Goal: Information Seeking & Learning: Learn about a topic

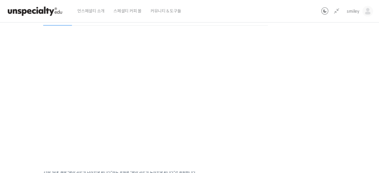
scroll to position [77, 0]
click at [303, 84] on div "기초부터 정확히, 브루잉 국가대표의 브루잉 AtoZ 클래스 8강: 물 – 온도 및 연수/경수가 커피 추출에 미치는 영향 완료함 수업 11 / …" at bounding box center [156, 81] width 394 height 264
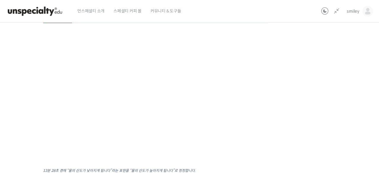
click at [309, 92] on div "기초부터 정확히, 브루잉 국가대표의 브루잉 AtoZ 클래스 8강: 물 – 온도 및 연수/경수가 커피 추출에 미치는 영향 완료함 수업 11 / …" at bounding box center [156, 81] width 394 height 264
click at [306, 81] on div "기초부터 정확히, 브루잉 국가대표의 브루잉 AtoZ 클래스 8강: 물 – 온도 및 연수/경수가 커피 추출에 미치는 영향 완료함 수업 11 / …" at bounding box center [156, 81] width 394 height 264
click at [302, 92] on div "기초부터 정확히, 브루잉 국가대표의 브루잉 AtoZ 클래스 8강: 물 – 온도 및 연수/경수가 커피 추출에 미치는 영향 완료함 수업 11 / …" at bounding box center [156, 81] width 394 height 264
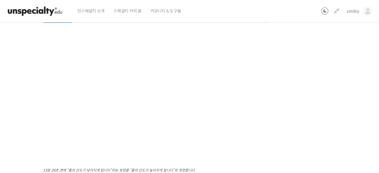
click at [302, 92] on div "기초부터 정확히, 브루잉 국가대표의 브루잉 AtoZ 클래스 8강: 물 – 온도 및 연수/경수가 커피 추출에 미치는 영향 완료함 수업 11 / …" at bounding box center [156, 81] width 394 height 264
click at [315, 92] on div "기초부터 정확히, 브루잉 국가대표의 브루잉 AtoZ 클래스 8강: 물 – 온도 및 연수/경수가 커피 추출에 미치는 영향 완료함 수업 11 / …" at bounding box center [156, 81] width 394 height 264
click at [316, 111] on div "기초부터 정확히, 브루잉 국가대표의 브루잉 AtoZ 클래스 8강: 물 – 온도 및 연수/경수가 커피 추출에 미치는 영향 완료함 수업 11 / …" at bounding box center [156, 81] width 394 height 264
drag, startPoint x: 314, startPoint y: 95, endPoint x: 313, endPoint y: 99, distance: 3.5
click at [314, 95] on div "기초부터 정확히, 브루잉 국가대표의 브루잉 AtoZ 클래스 8강: 물 – 온도 및 연수/경수가 커피 추출에 미치는 영향 완료함 수업 11 / …" at bounding box center [156, 81] width 394 height 264
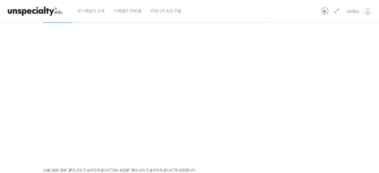
click at [313, 97] on div "기초부터 정확히, 브루잉 국가대표의 브루잉 AtoZ 클래스 8강: 물 – 온도 및 연수/경수가 커피 추출에 미치는 영향 완료함 수업 11 / …" at bounding box center [156, 81] width 394 height 264
click at [326, 103] on div "기초부터 정확히, 브루잉 국가대표의 브루잉 AtoZ 클래스 8강: 물 – 온도 및 연수/경수가 커피 추출에 미치는 영향 완료함 수업 11 / …" at bounding box center [156, 81] width 394 height 264
click at [301, 62] on div "기초부터 정확히, 브루잉 국가대표의 브루잉 AtoZ 클래스 8강: 물 – 온도 및 연수/경수가 커피 추출에 미치는 영향 완료함 수업 11 / …" at bounding box center [156, 81] width 394 height 264
click at [279, 107] on div "기초부터 정확히, 브루잉 국가대표의 브루잉 AtoZ 클래스 8강: 물 – 온도 및 연수/경수가 커피 추출에 미치는 영향 완료함 수업 11 / …" at bounding box center [156, 81] width 394 height 264
click at [304, 91] on div "기초부터 정확히, 브루잉 국가대표의 브루잉 AtoZ 클래스 8강: 물 – 온도 및 연수/경수가 커피 추출에 미치는 영향 완료함 수업 11 / …" at bounding box center [156, 81] width 394 height 264
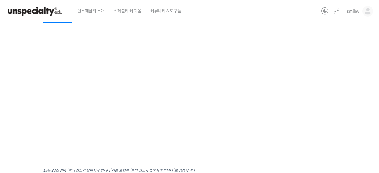
click at [317, 119] on div "기초부터 정확히, 브루잉 국가대표의 브루잉 AtoZ 클래스 8강: 물 – 온도 및 연수/경수가 커피 추출에 미치는 영향 완료함 수업 11 / …" at bounding box center [156, 81] width 394 height 264
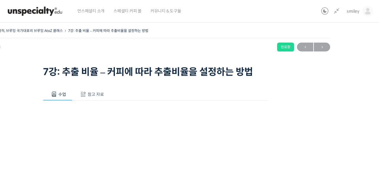
scroll to position [257, 0]
click at [336, 12] on icon at bounding box center [336, 11] width 7 height 7
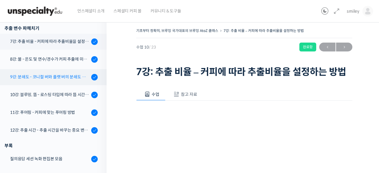
click at [54, 77] on div "9강: 분쇄도 - 코니컬 버와 플랫 버의 분쇄도 차이는 왜 추출 결과물에 영향을 미치는가" at bounding box center [49, 77] width 79 height 7
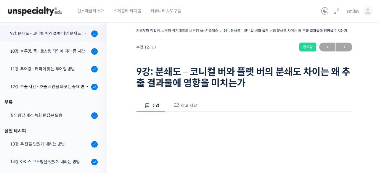
scroll to position [304, 0]
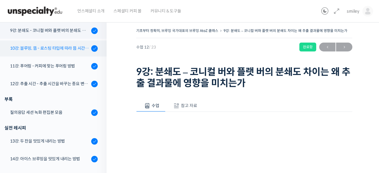
click at [64, 52] on link "10강: 블루밍, 뜸 - 로스팅 타입에 따라 뜸 시간을 다르게 해야 하는 이유" at bounding box center [52, 49] width 110 height 16
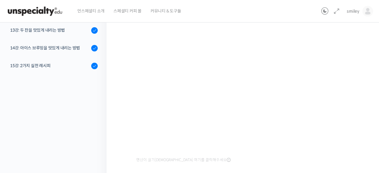
scroll to position [93, 0]
click at [352, 9] on span "smiley" at bounding box center [353, 11] width 13 height 5
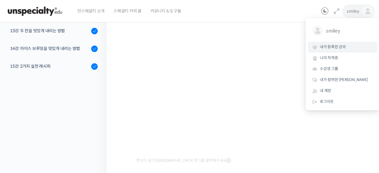
click at [341, 50] on link "내가 등록한 강의" at bounding box center [342, 47] width 69 height 11
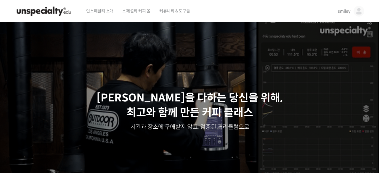
click at [135, 12] on span "스페셜티 커피 몰" at bounding box center [136, 11] width 28 height 23
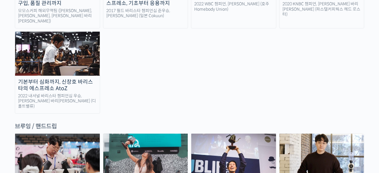
scroll to position [909, 0]
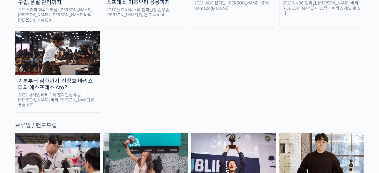
click at [71, 133] on img at bounding box center [57, 155] width 85 height 44
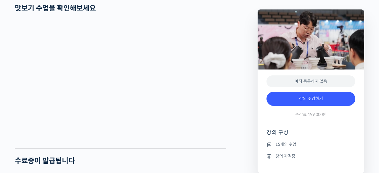
scroll to position [1178, 0]
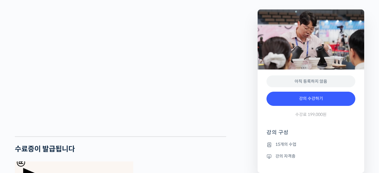
click at [173, 154] on h2 "수료증이 발급됩니다" at bounding box center [121, 149] width 212 height 9
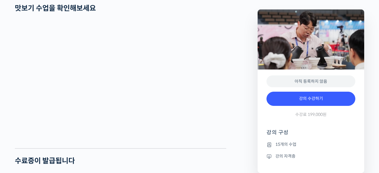
scroll to position [1176, 0]
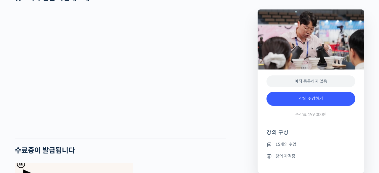
click at [146, 155] on h2 "수료증이 발급됩니다" at bounding box center [121, 151] width 212 height 9
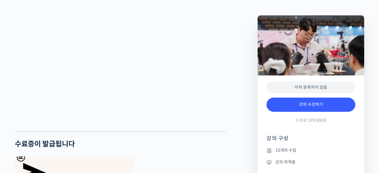
scroll to position [1177, 0]
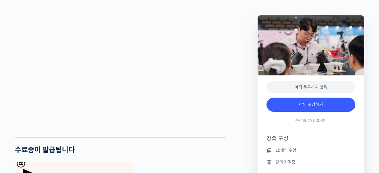
click at [118, 155] on h2 "수료증이 발급됩니다" at bounding box center [121, 150] width 212 height 9
click at [121, 155] on h2 "수료증이 발급됩니다" at bounding box center [121, 150] width 212 height 9
click at [239, 69] on div "정형용 바리스타를 소개합니다! <코스피어(cospir)> 대표 2019 Korea Brewers Cup Championship 우승 🏆 201…" at bounding box center [133, 57] width 243 height 1980
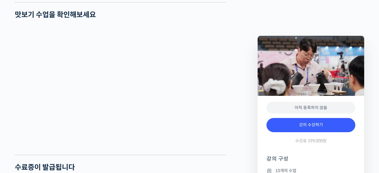
scroll to position [1163, 0]
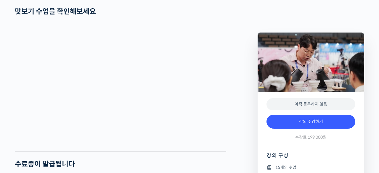
click at [244, 103] on div "정형용 바리스타를 소개합니다! <코스피어(cospir)> 대표 2019 Korea Brewers Cup Championship 우승 🏆 201…" at bounding box center [133, 71] width 243 height 1980
